Goal: Task Accomplishment & Management: Use online tool/utility

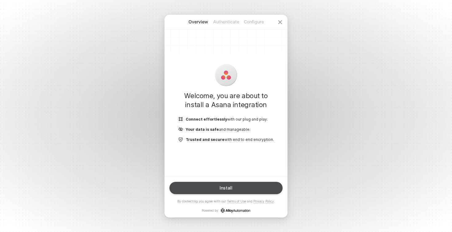
click at [249, 185] on button "Install" at bounding box center [225, 188] width 113 height 12
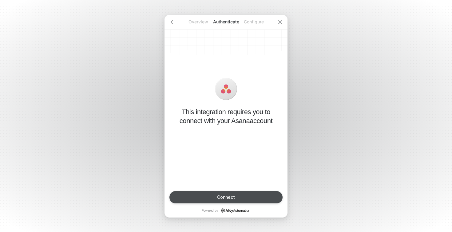
click at [243, 193] on button "Connect" at bounding box center [225, 197] width 113 height 12
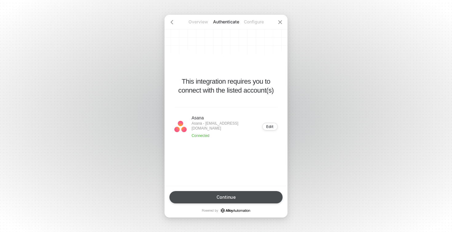
click at [234, 193] on button "Continue" at bounding box center [225, 197] width 113 height 12
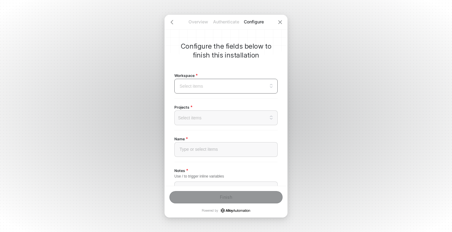
click at [217, 85] on input "search" at bounding box center [226, 86] width 96 height 14
click at [202, 114] on div "[DOMAIN_NAME]" at bounding box center [225, 116] width 95 height 7
click at [207, 118] on span "Loading..." at bounding box center [194, 117] width 28 height 7
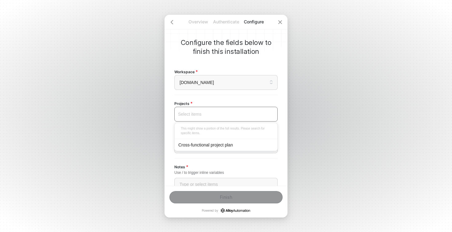
click at [206, 142] on div "Cross-functional project plan" at bounding box center [225, 144] width 95 height 7
click at [220, 161] on div "Notes Use / to trigger inline variables Type or select items ﻿" at bounding box center [225, 187] width 103 height 58
click at [223, 148] on div "Type or select items ﻿" at bounding box center [225, 145] width 103 height 15
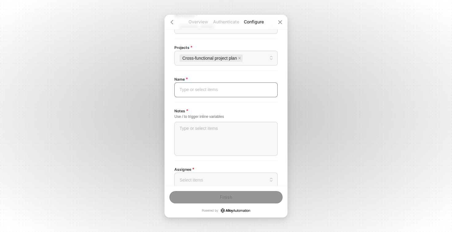
scroll to position [78, 0]
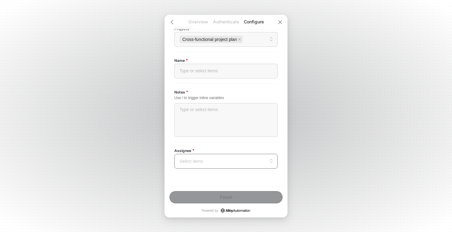
click at [205, 166] on input "search" at bounding box center [226, 161] width 96 height 14
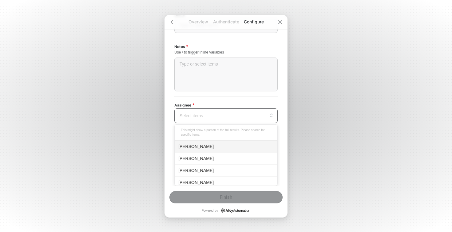
click at [211, 149] on div "[PERSON_NAME]" at bounding box center [225, 146] width 95 height 7
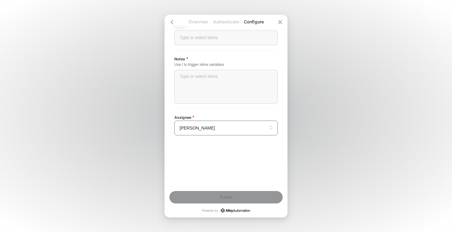
scroll to position [78, 0]
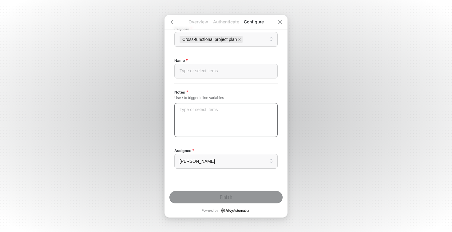
click at [205, 113] on div "Type or select items ﻿" at bounding box center [225, 120] width 103 height 34
click at [215, 71] on div "Type or select items ﻿" at bounding box center [226, 70] width 93 height 5
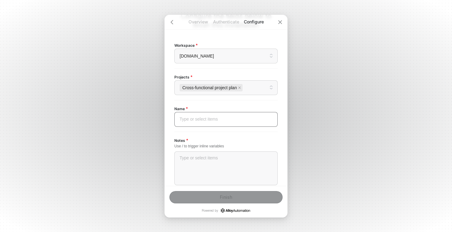
scroll to position [0, 0]
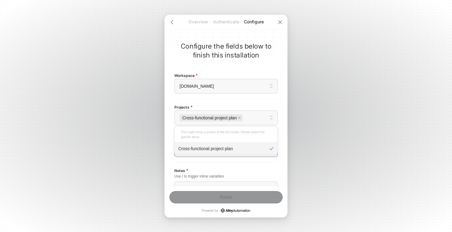
click at [261, 119] on div "Cross-functional project plan" at bounding box center [226, 117] width 93 height 9
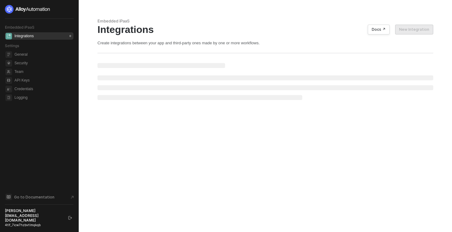
click at [39, 36] on div "Integrations 0" at bounding box center [43, 35] width 58 height 7
